Goal: Information Seeking & Learning: Check status

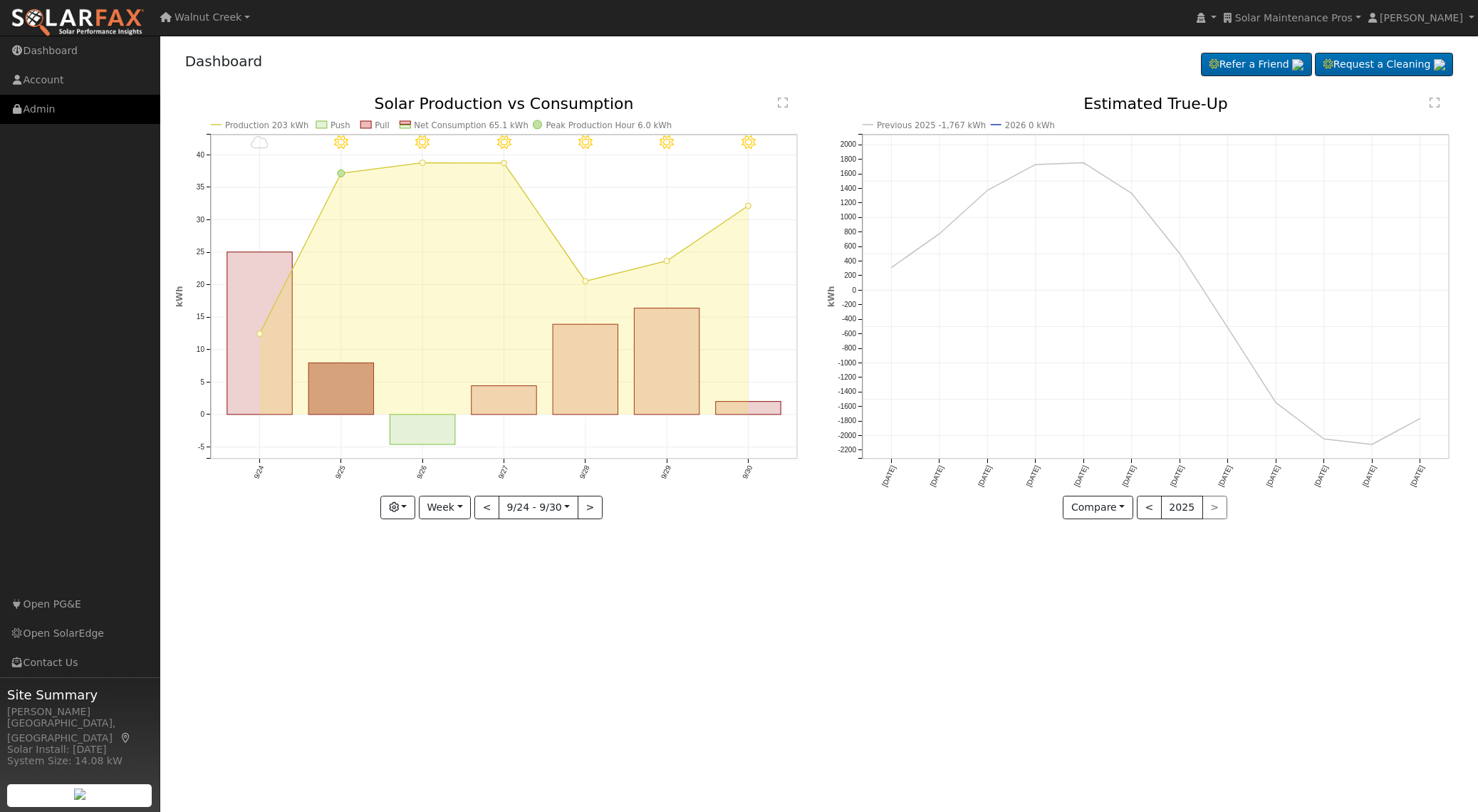
click at [57, 105] on link "Admin" at bounding box center [80, 110] width 160 height 29
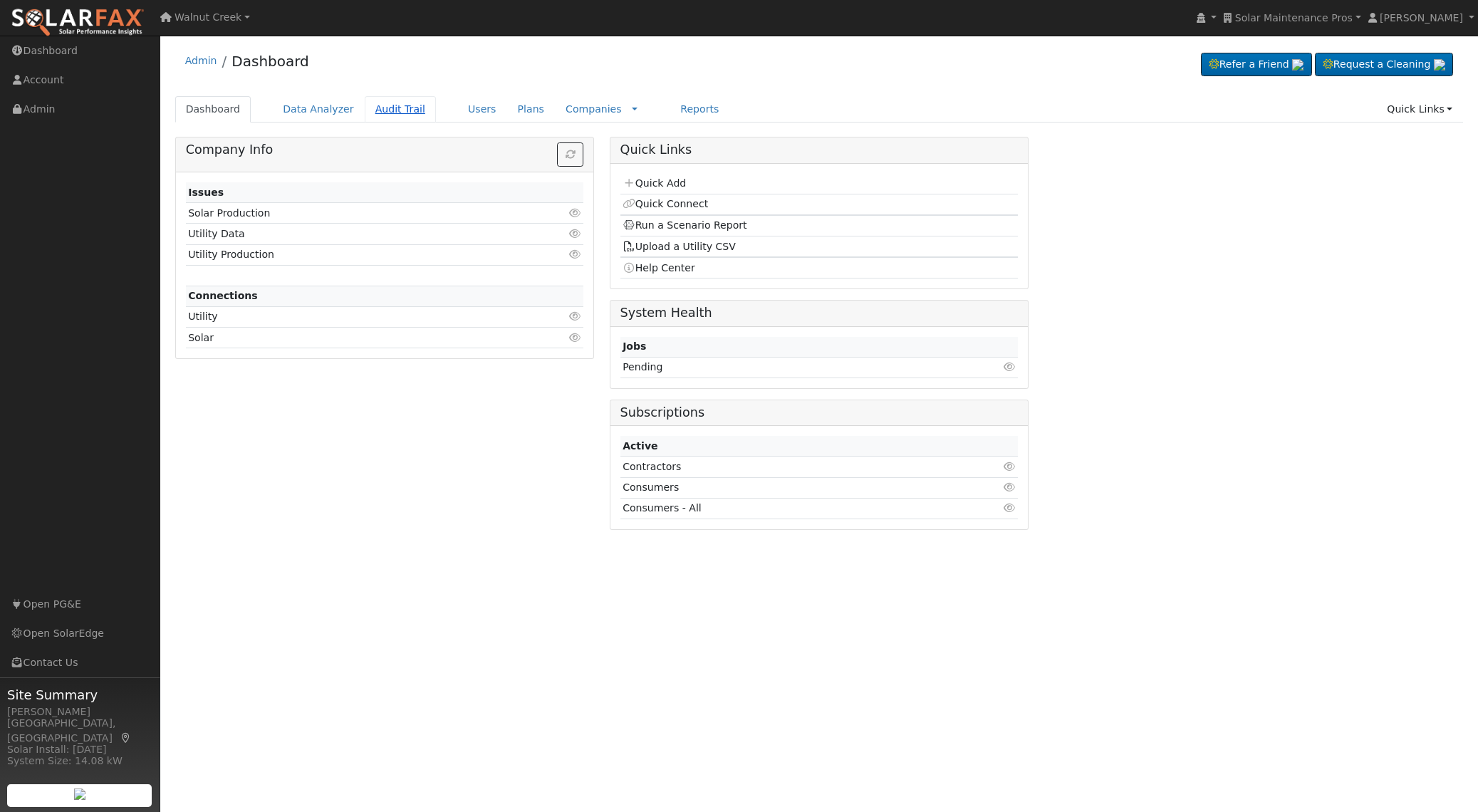
click at [399, 110] on link "Audit Trail" at bounding box center [400, 110] width 71 height 26
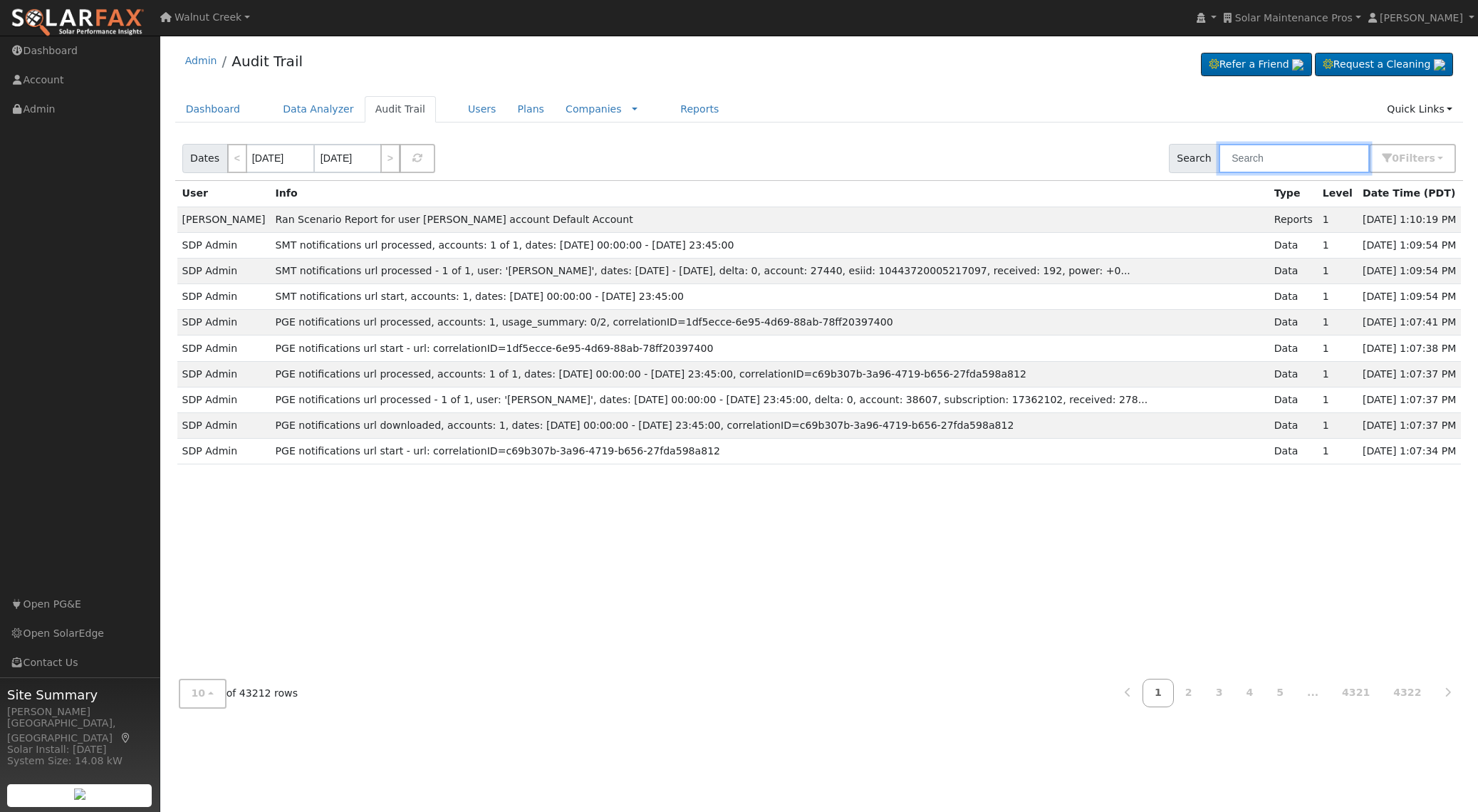
click at [1254, 157] on input "text" at bounding box center [1294, 159] width 151 height 29
paste input "dceed06b-4226-4aaa-b7a9-79fd9990001b"
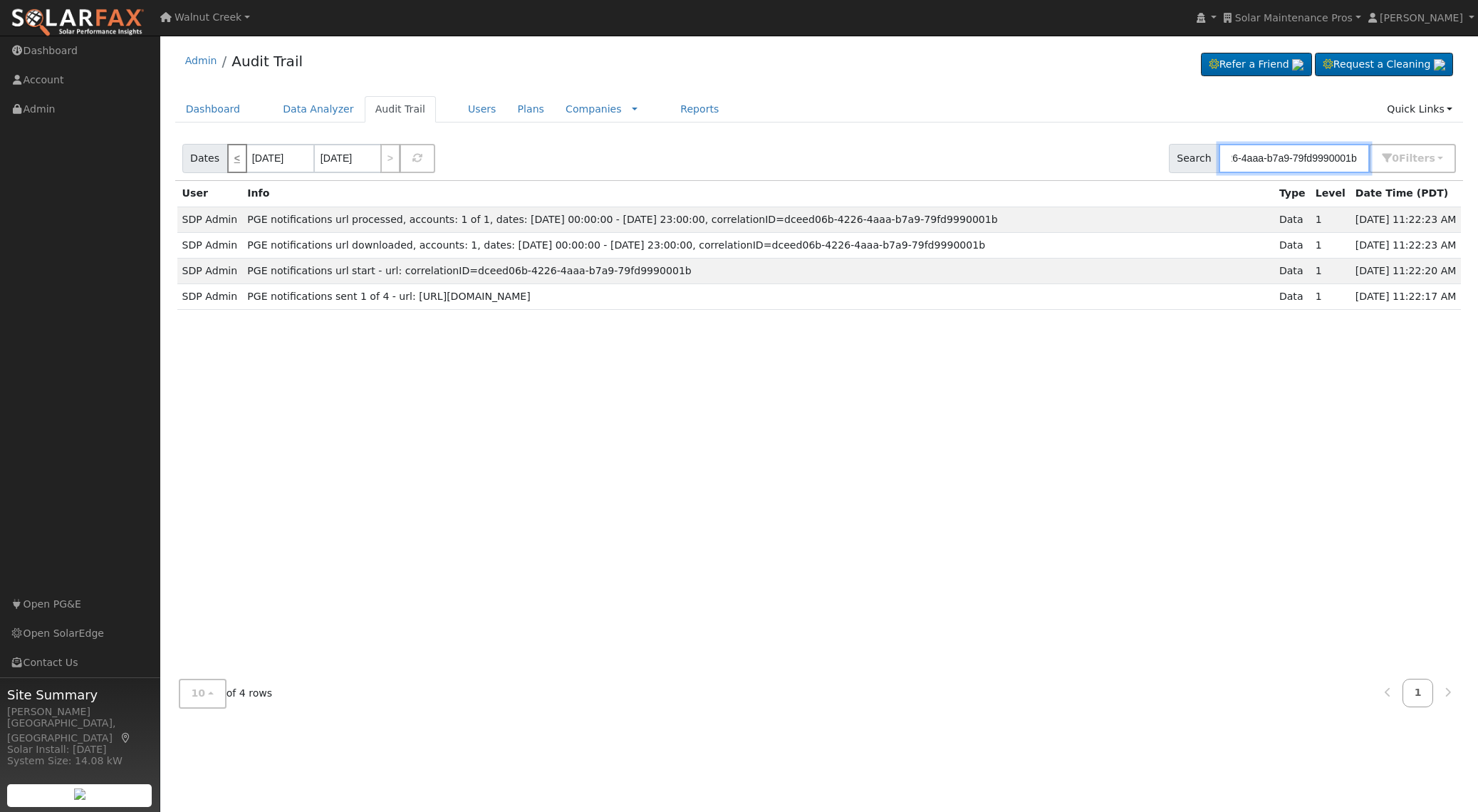
type input "dceed06b-4226-4aaa-b7a9-79fd9990001b"
click at [235, 160] on link "<" at bounding box center [237, 159] width 20 height 29
type input "10/01/2025"
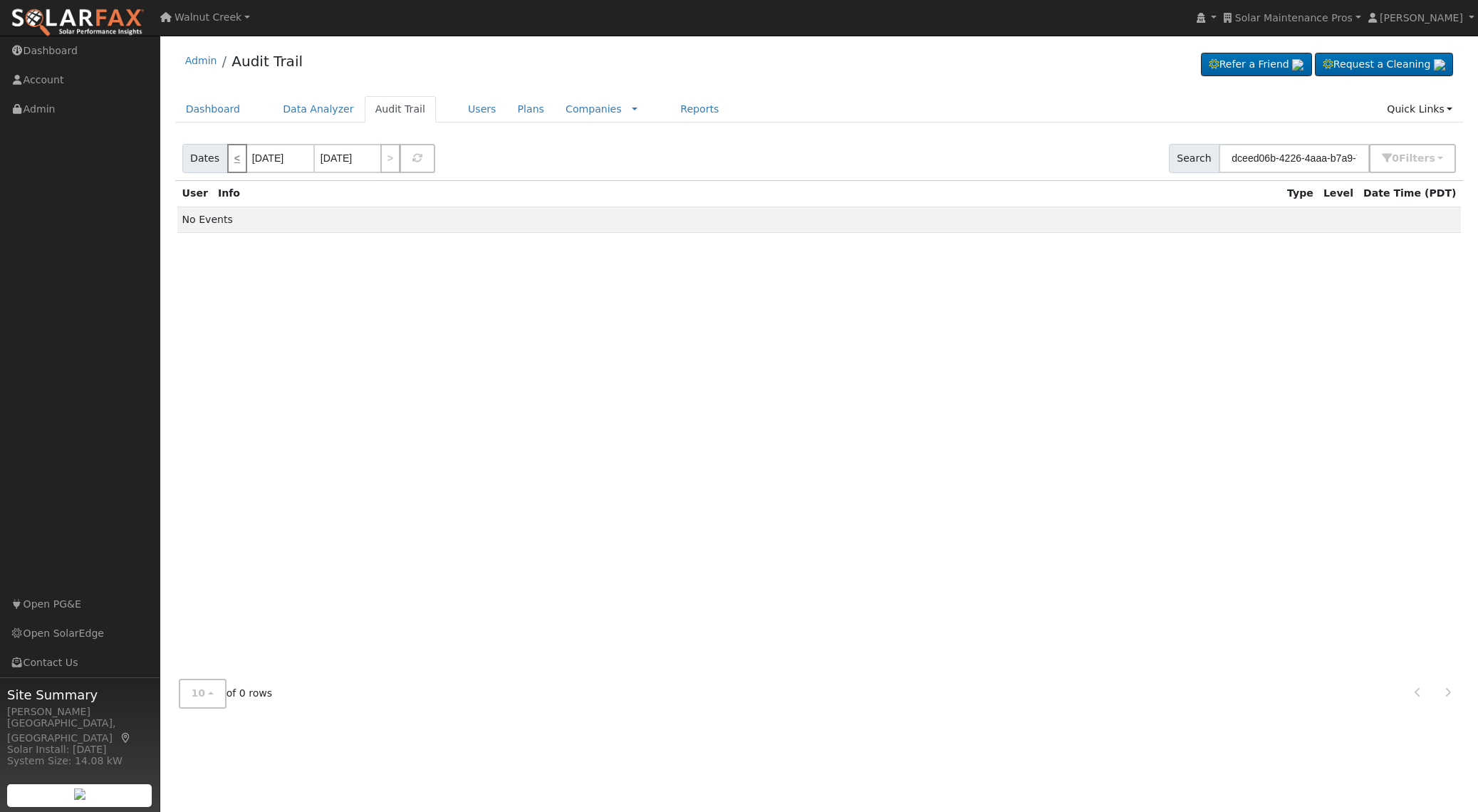
click at [235, 160] on link "<" at bounding box center [237, 159] width 20 height 29
type input "09/30/2025"
click at [235, 160] on link "<" at bounding box center [237, 159] width 20 height 29
type input "09/29/2025"
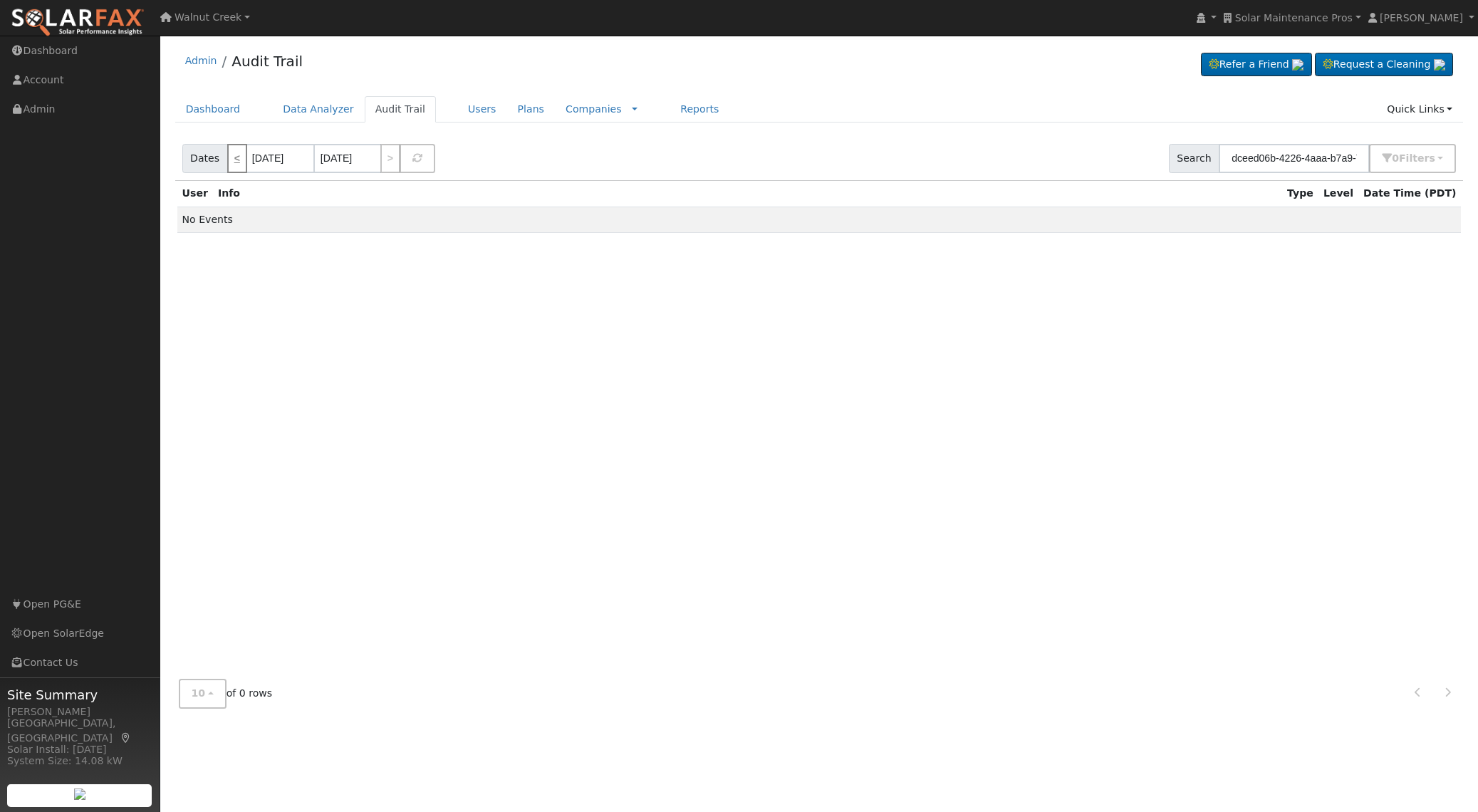
type input "09/29/2025"
click at [400, 113] on link "Audit Trail" at bounding box center [400, 110] width 71 height 26
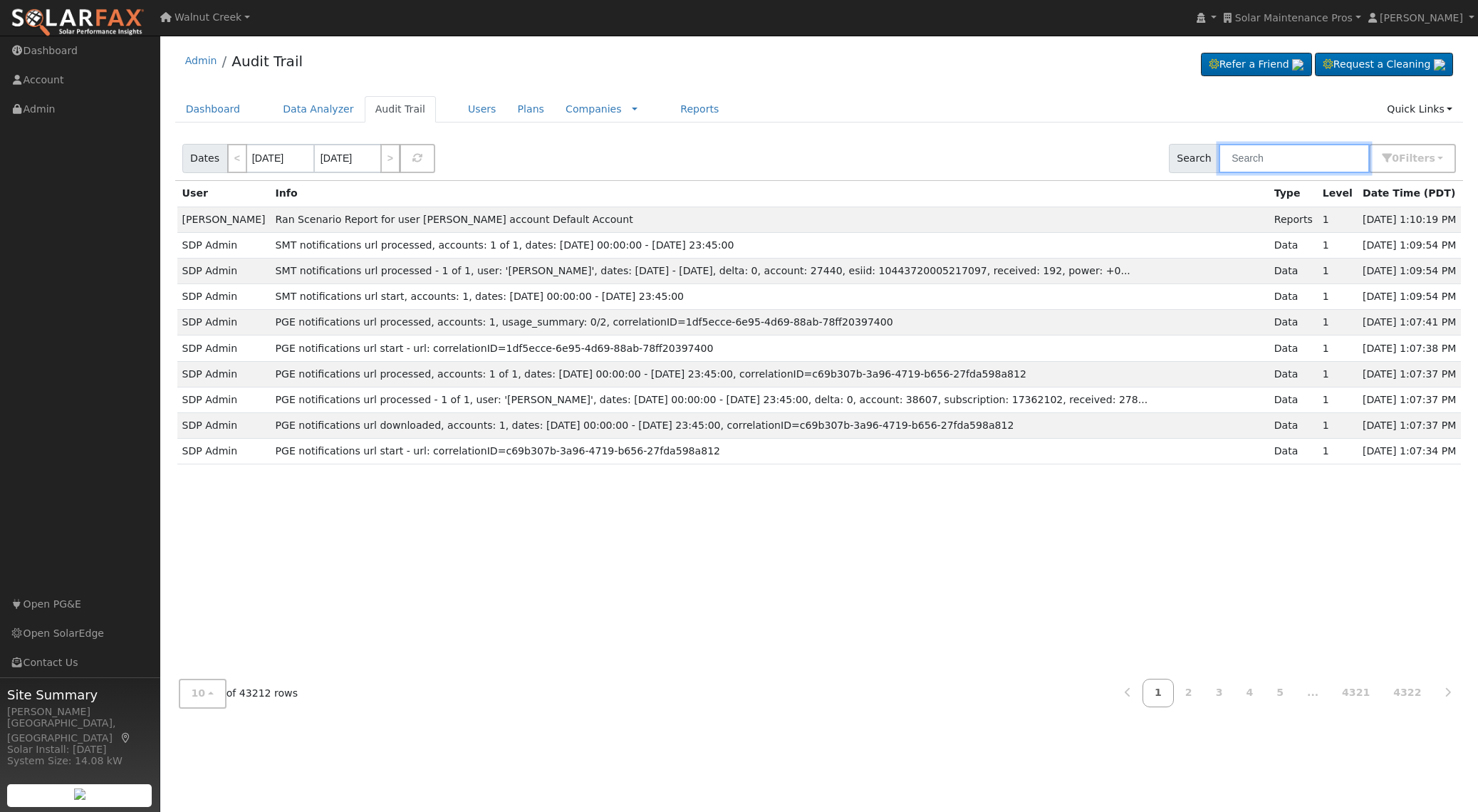
click at [1272, 154] on input "text" at bounding box center [1294, 159] width 151 height 29
paste input "dceed06b-4226-4aaa-b7a9-79fd9990001b"
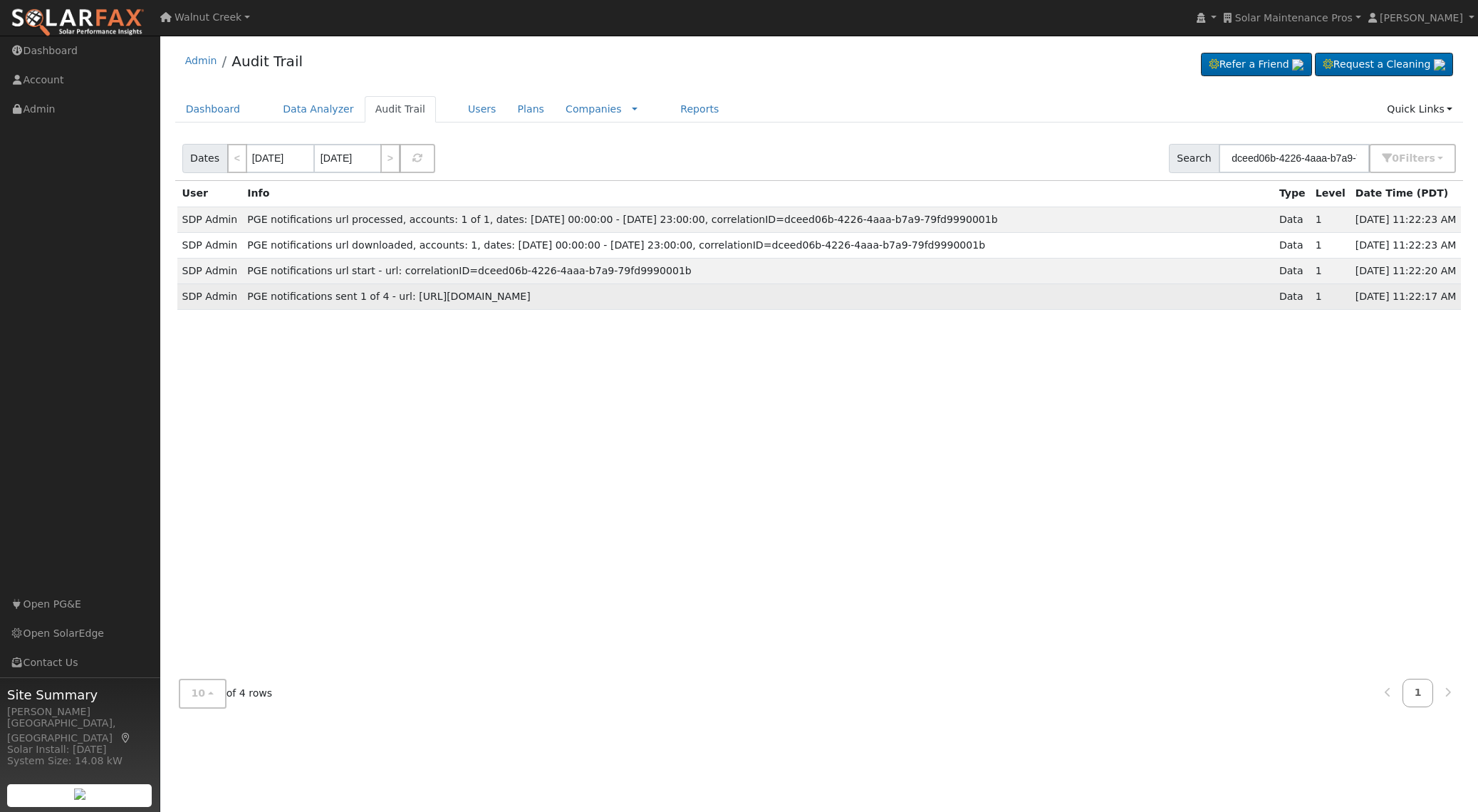
click at [530, 296] on span "PGE notifications sent 1 of 4 - url: https://api.pge.com/GreenButtonConnect/esp…" at bounding box center [388, 296] width 283 height 11
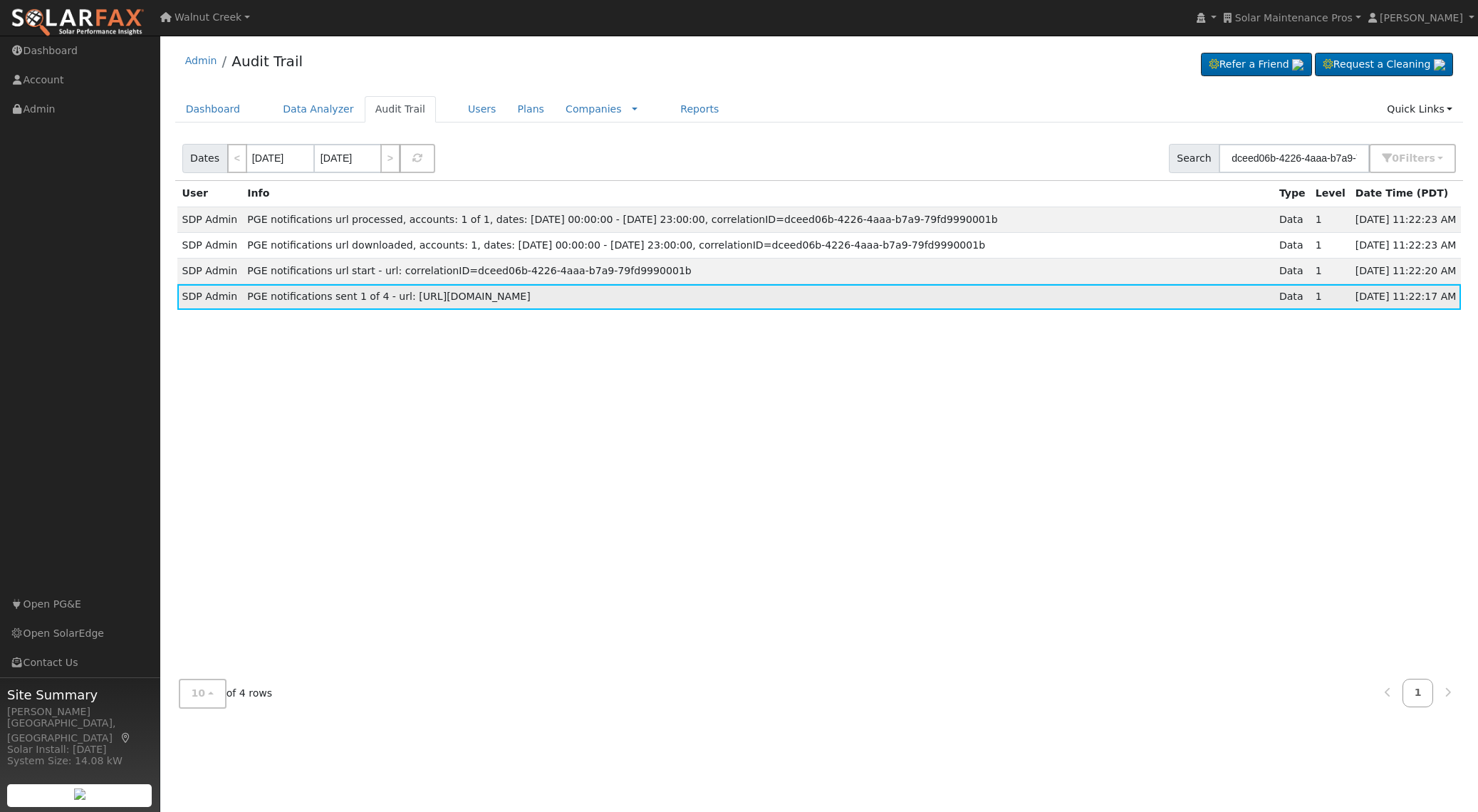
click at [530, 296] on span "PGE notifications sent 1 of 4 - url: https://api.pge.com/GreenButtonConnect/esp…" at bounding box center [388, 296] width 283 height 11
click at [1309, 158] on input "dceed06b-4226-4aaa-b7a9-79fd9990001b" at bounding box center [1294, 159] width 151 height 29
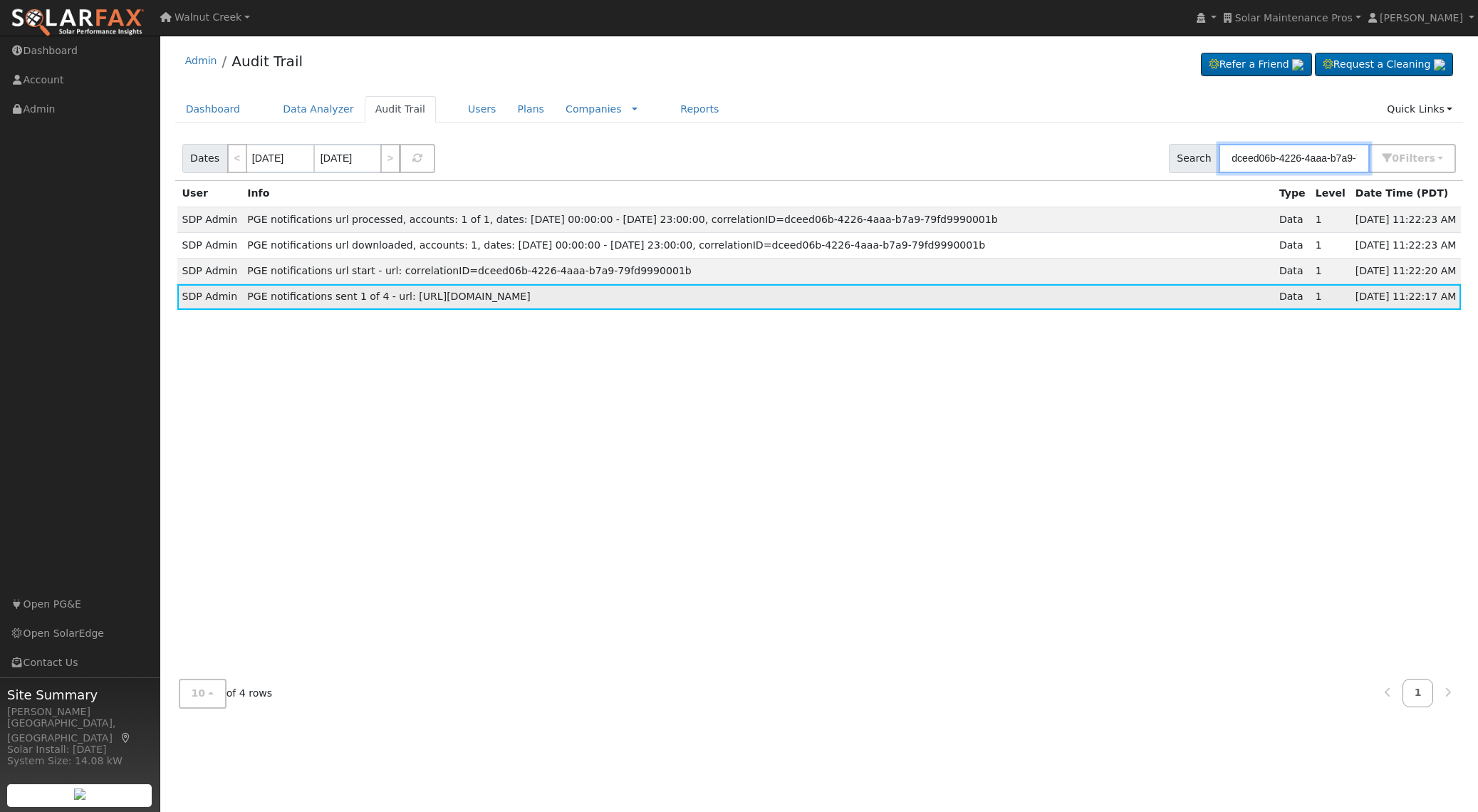
click at [1309, 158] on input "dceed06b-4226-4aaa-b7a9-79fd9990001b" at bounding box center [1294, 159] width 151 height 29
paste input "17361654"
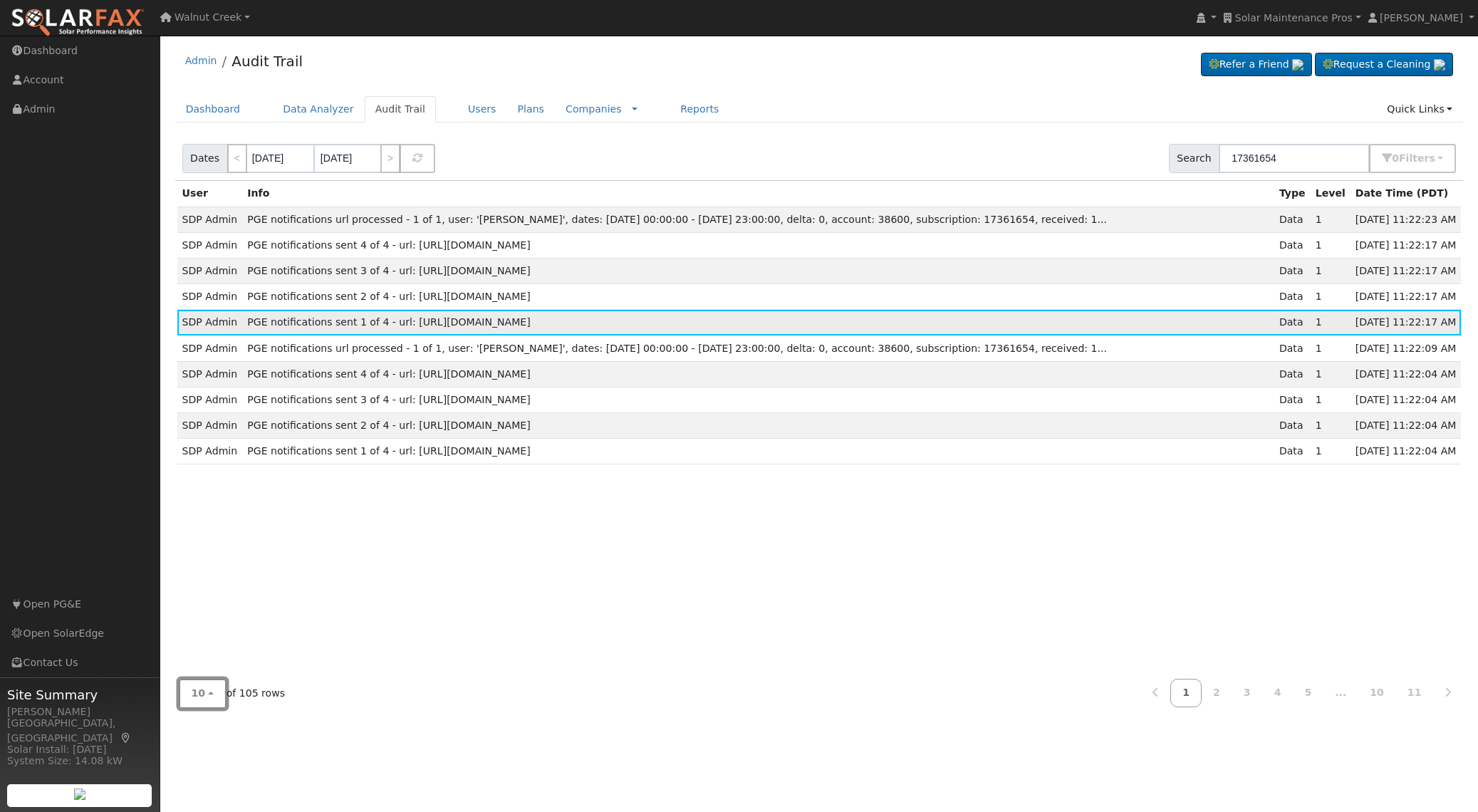
click at [201, 688] on span "10" at bounding box center [198, 692] width 14 height 11
click at [208, 672] on link "100" at bounding box center [229, 662] width 99 height 20
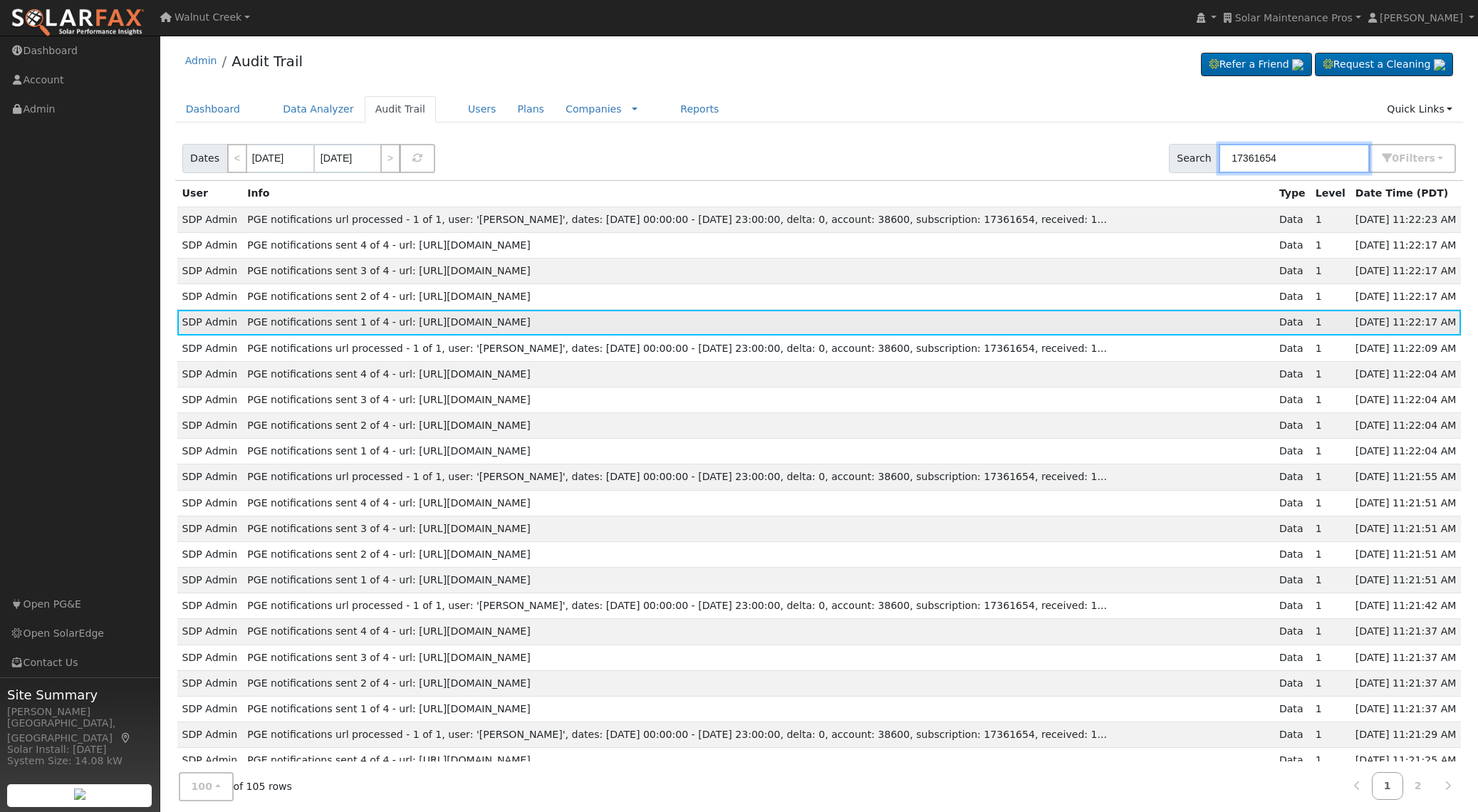
click at [1286, 157] on input "17361654" at bounding box center [1294, 159] width 151 height 29
paste input "apiqa.pge.com"
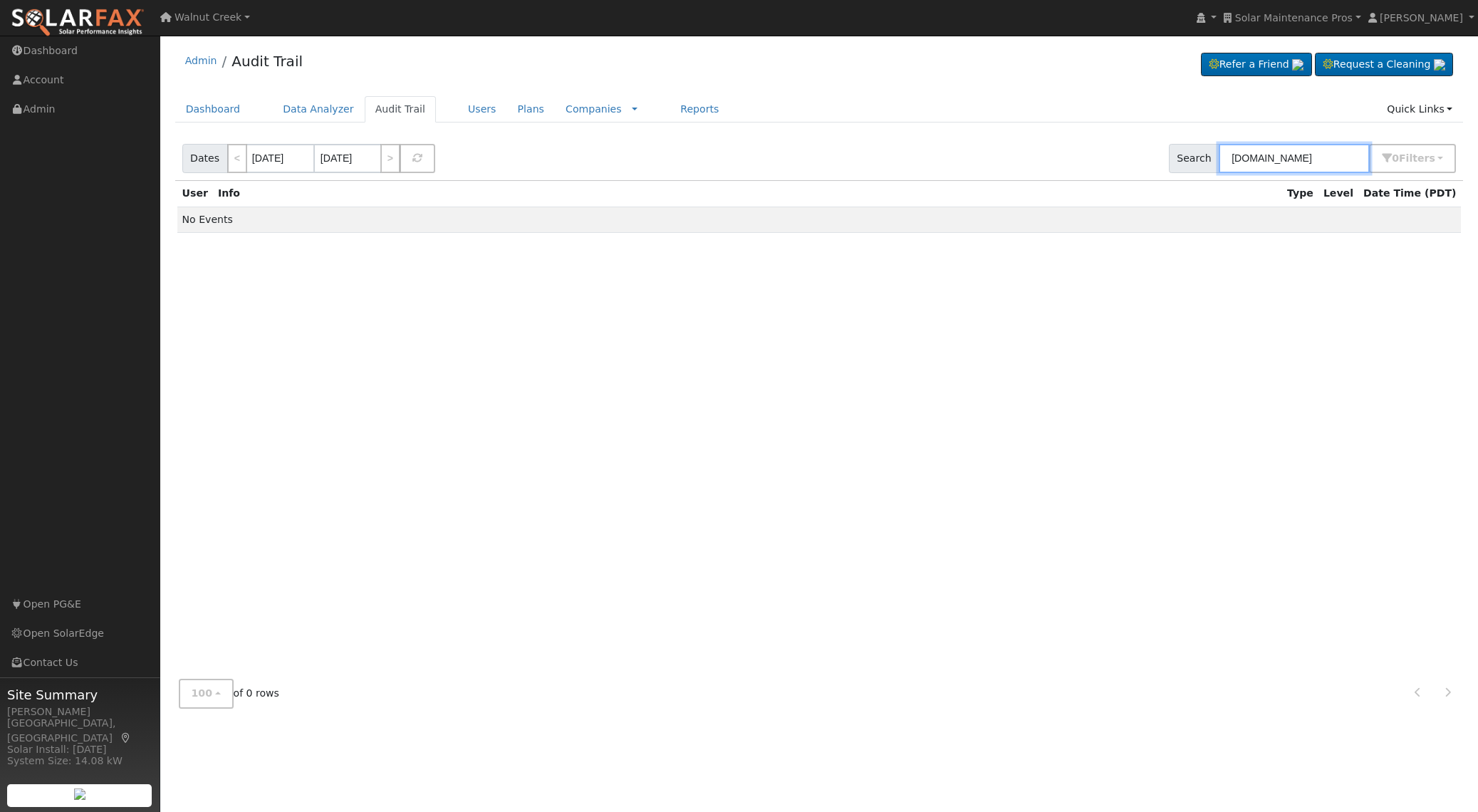
drag, startPoint x: 1345, startPoint y: 160, endPoint x: 1001, endPoint y: 152, distance: 344.1
click at [1001, 152] on div "Dates < 10/02/2025 10/02/2025 > Search apiqa.pge.com 0 Filter s Utility None An…" at bounding box center [819, 156] width 1294 height 49
paste input "-eimule-int01-qa.comp"
click at [1321, 158] on input "api-eimule-int01-qa.comp.pge.com" at bounding box center [1294, 159] width 151 height 29
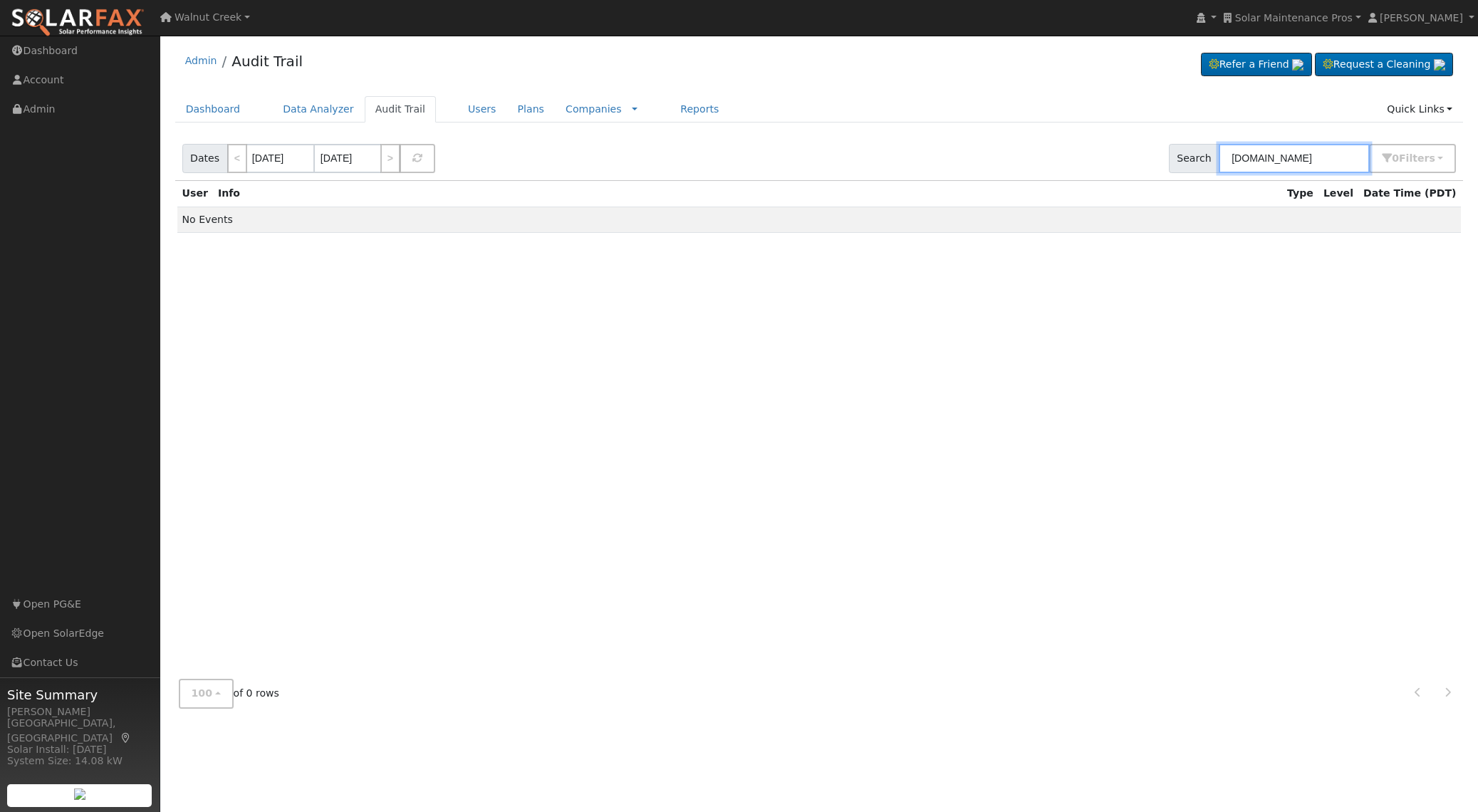
click at [1321, 158] on input "api-eimule-int01-qa.comp.pge.com" at bounding box center [1294, 159] width 151 height 29
type input "qa."
